Goal: Task Accomplishment & Management: Use online tool/utility

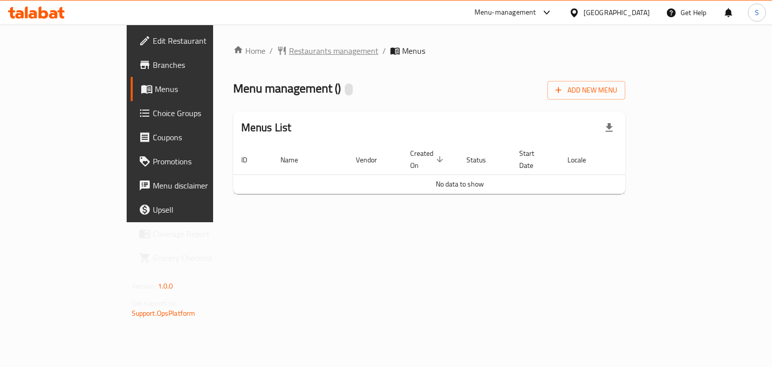
click at [289, 55] on span "Restaurants management" at bounding box center [333, 51] width 89 height 12
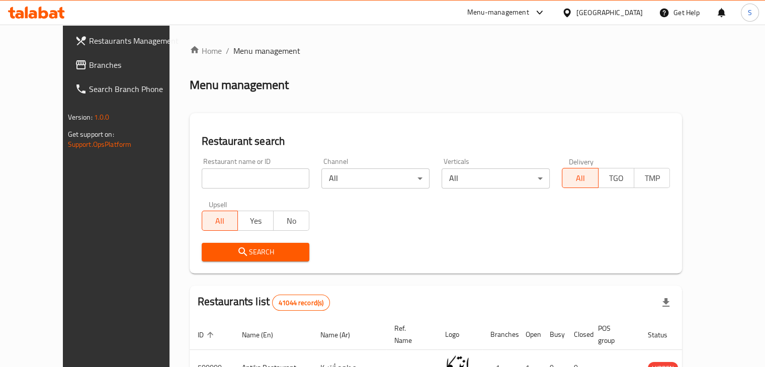
click at [202, 173] on input "search" at bounding box center [256, 178] width 108 height 20
paste input "704725"
type input "704725"
click button "Search" at bounding box center [256, 252] width 108 height 19
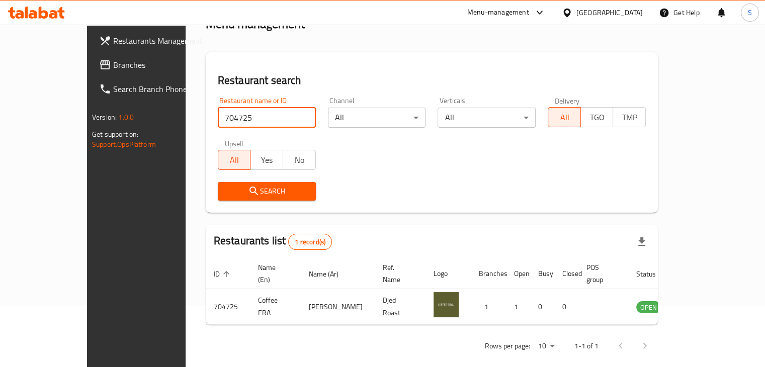
scroll to position [61, 0]
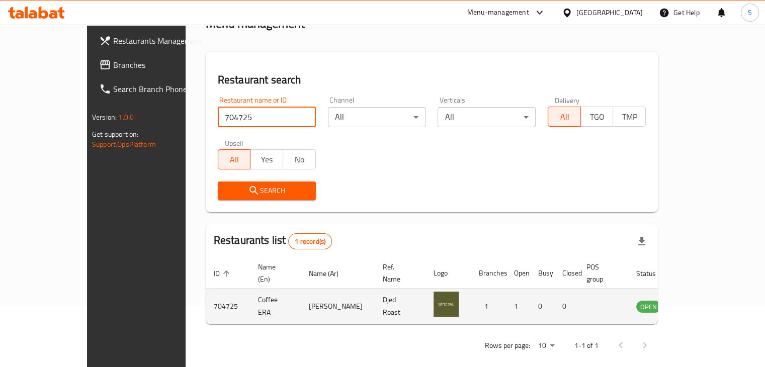
click at [707, 300] on link "enhanced table" at bounding box center [698, 306] width 19 height 12
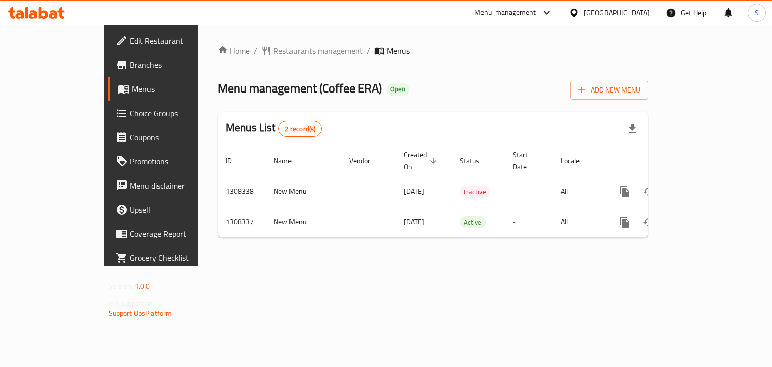
click at [108, 72] on link "Branches" at bounding box center [170, 65] width 125 height 24
